Goal: Navigation & Orientation: Find specific page/section

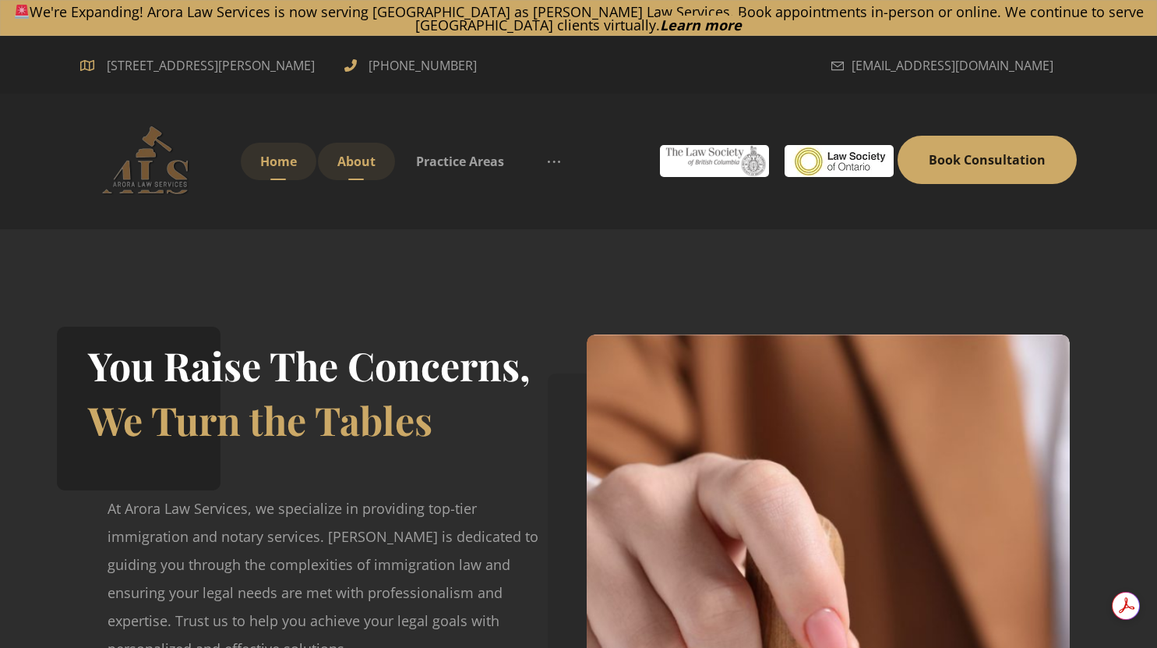
click at [354, 162] on span "About" at bounding box center [356, 161] width 38 height 17
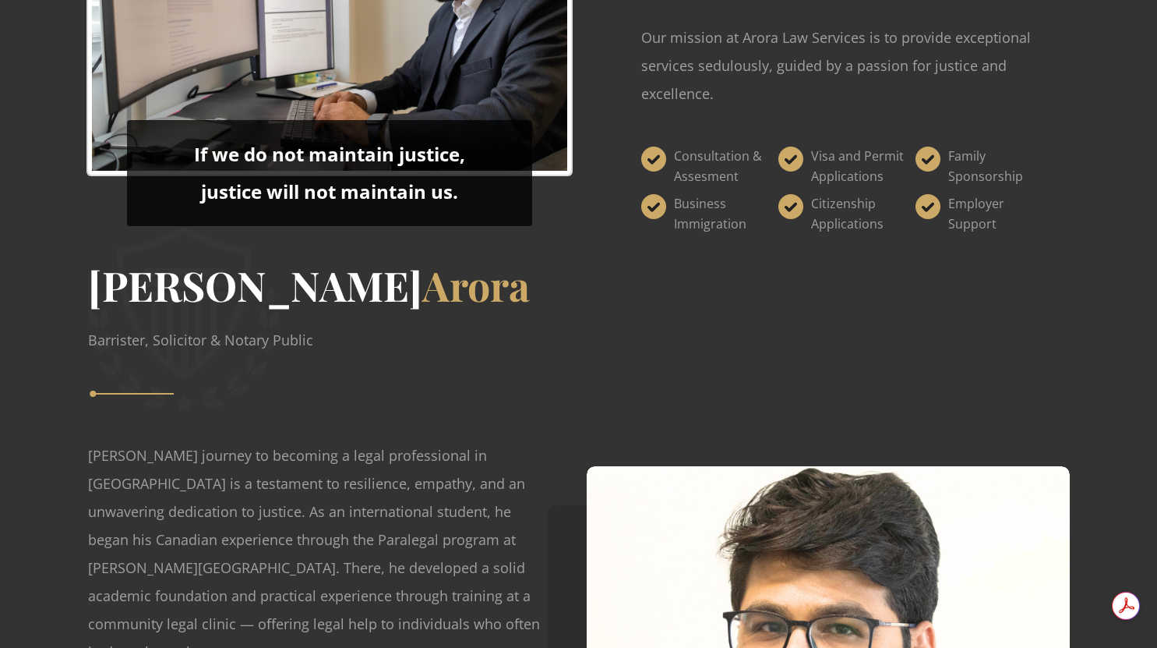
scroll to position [1506, 0]
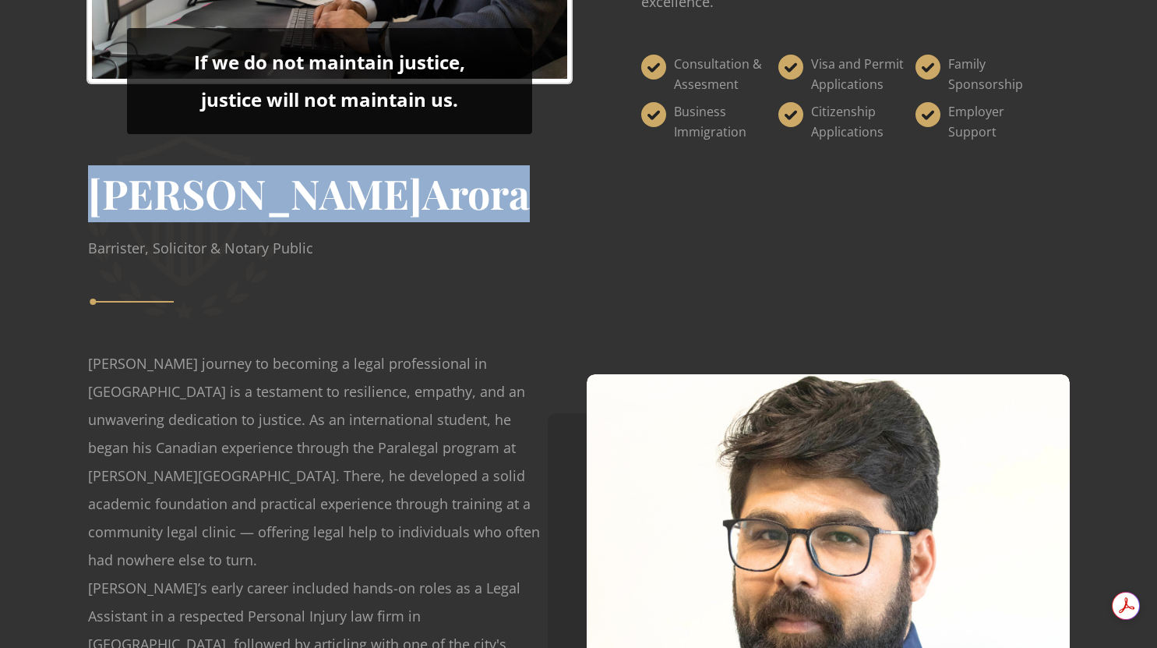
drag, startPoint x: 93, startPoint y: 196, endPoint x: 306, endPoint y: 201, distance: 213.6
click at [306, 201] on h3 "[PERSON_NAME]" at bounding box center [309, 193] width 442 height 57
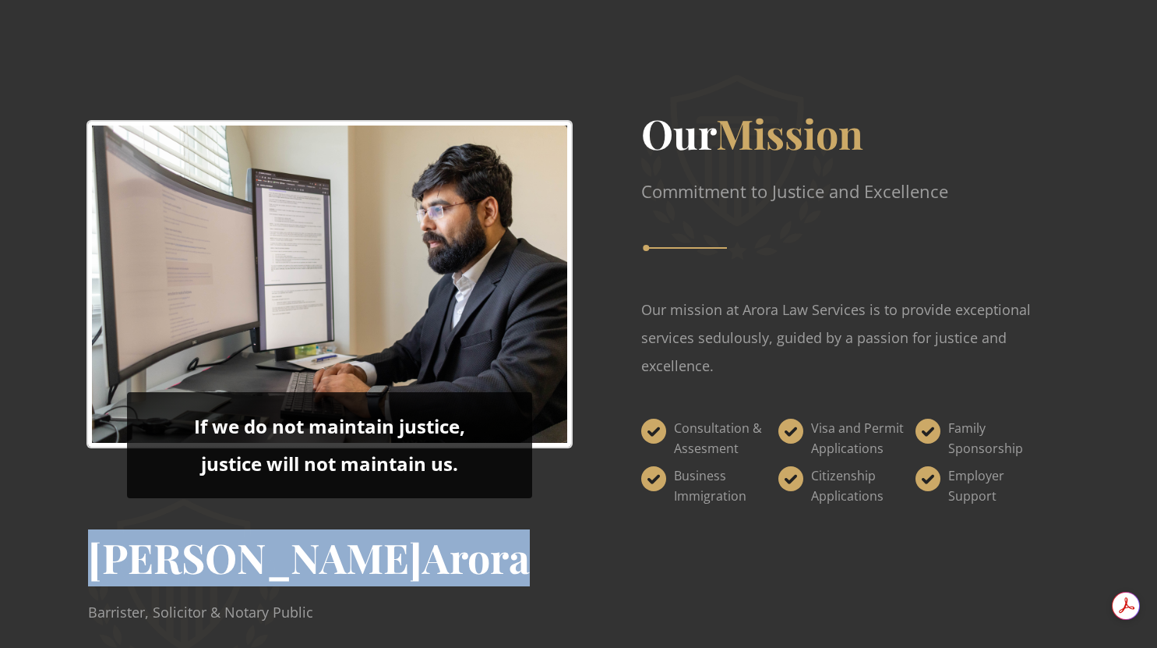
scroll to position [1153, 0]
